Goal: Task Accomplishment & Management: Manage account settings

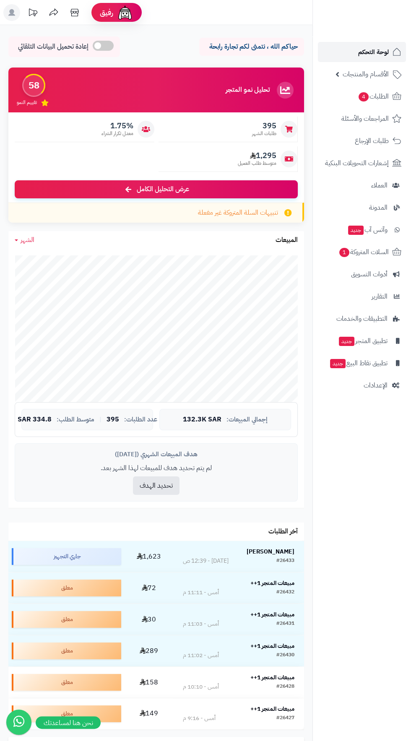
click at [370, 51] on span "لوحة التحكم" at bounding box center [373, 52] width 31 height 12
